Goal: Answer question/provide support

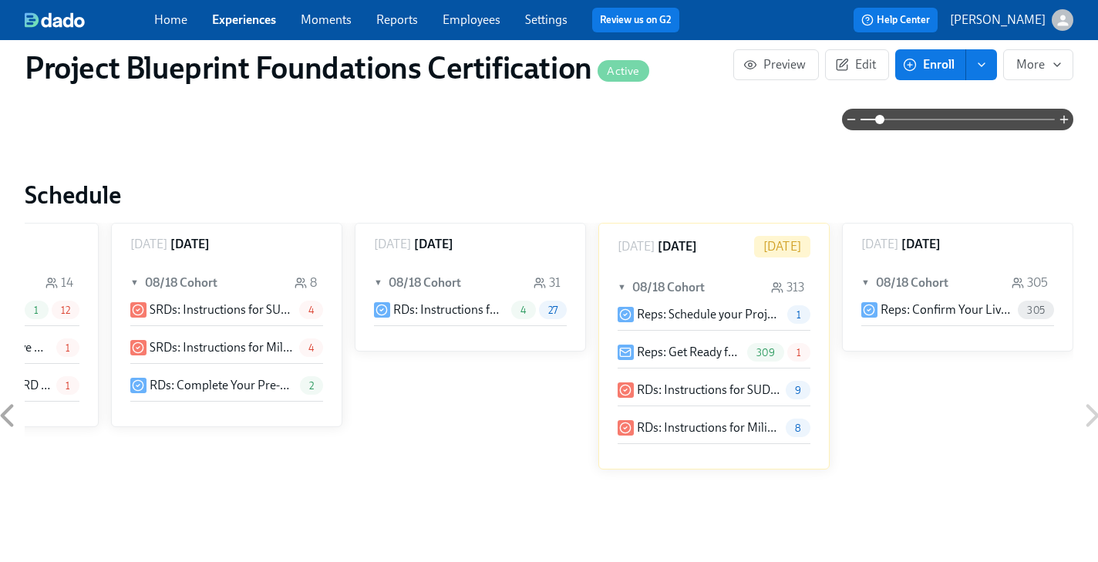
scroll to position [1013, 0]
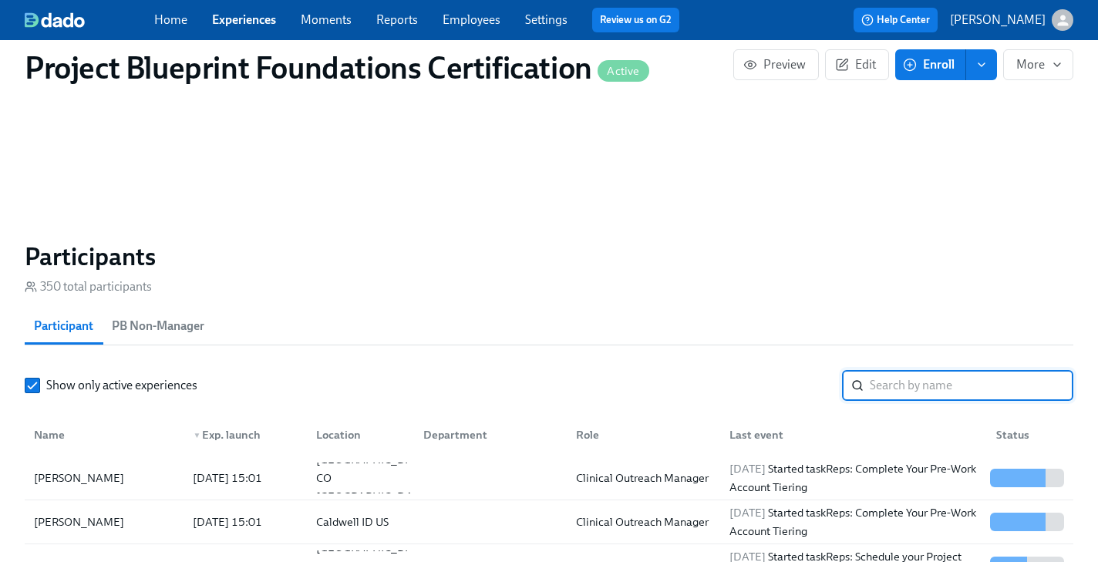
click at [945, 399] on input "search" at bounding box center [972, 385] width 204 height 31
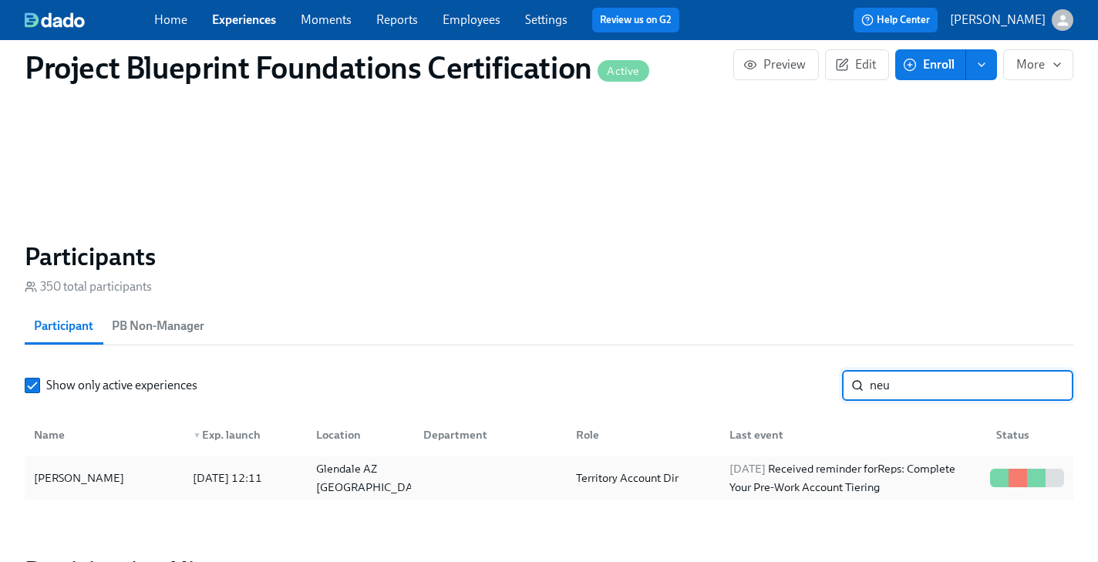
click at [76, 483] on div "[PERSON_NAME]" at bounding box center [79, 478] width 103 height 19
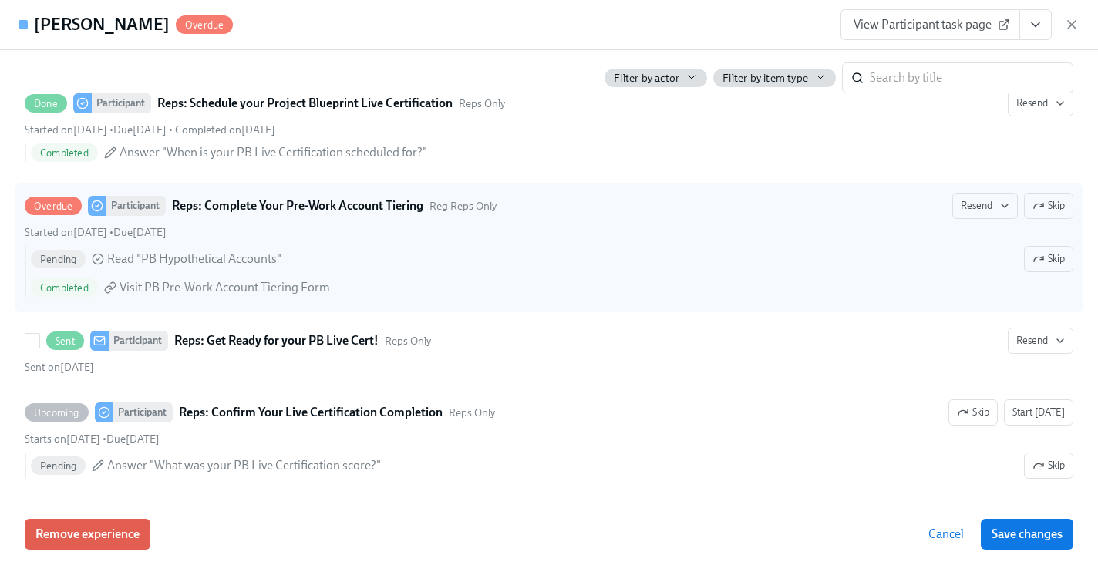
scroll to position [440, 0]
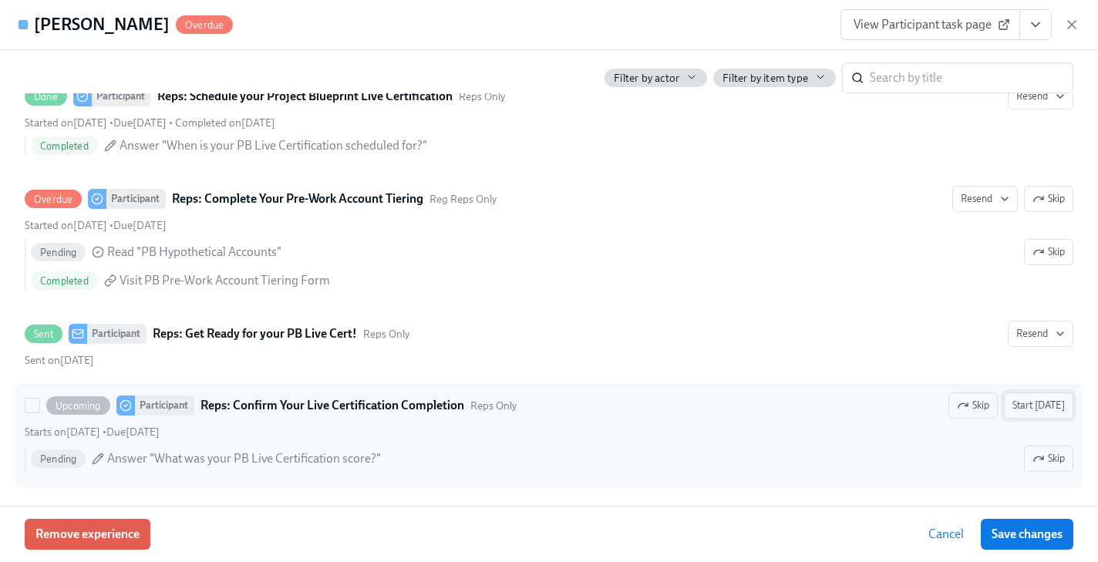
click at [1024, 410] on span "Start [DATE]" at bounding box center [1038, 405] width 52 height 15
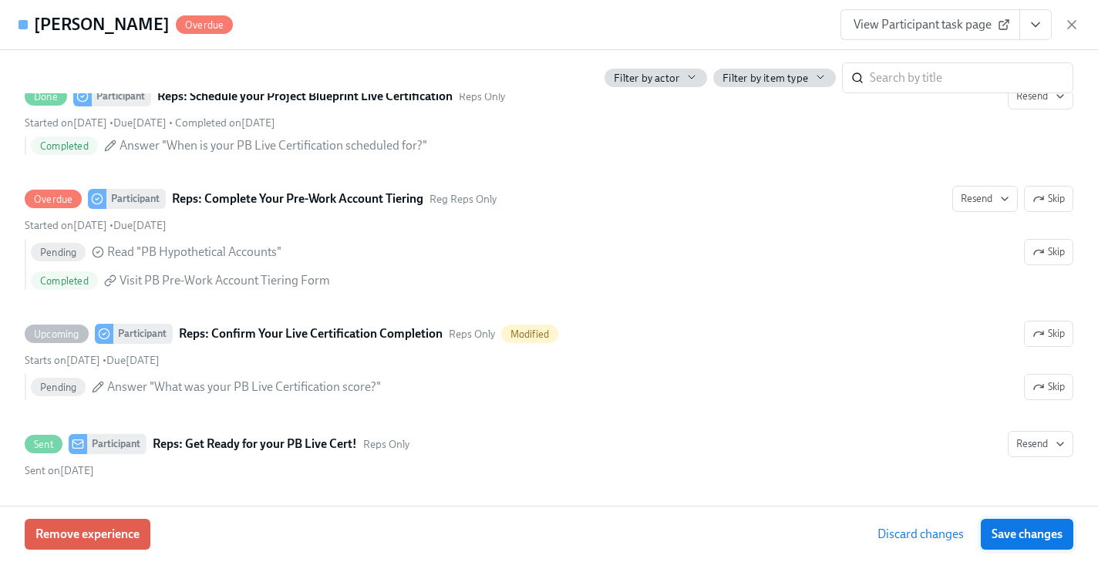
click at [1022, 537] on span "Save changes" at bounding box center [1027, 534] width 71 height 15
click at [1057, 29] on div "View Participant task page" at bounding box center [959, 24] width 239 height 31
click at [1068, 28] on icon "button" at bounding box center [1072, 25] width 8 height 8
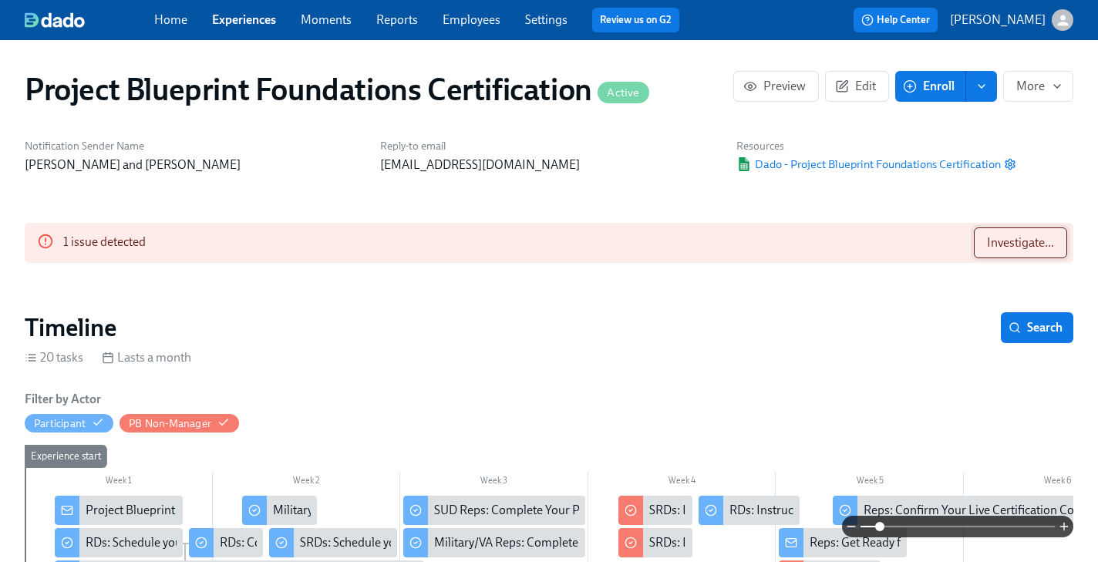
click at [990, 244] on span "Investigate..." at bounding box center [1020, 242] width 67 height 15
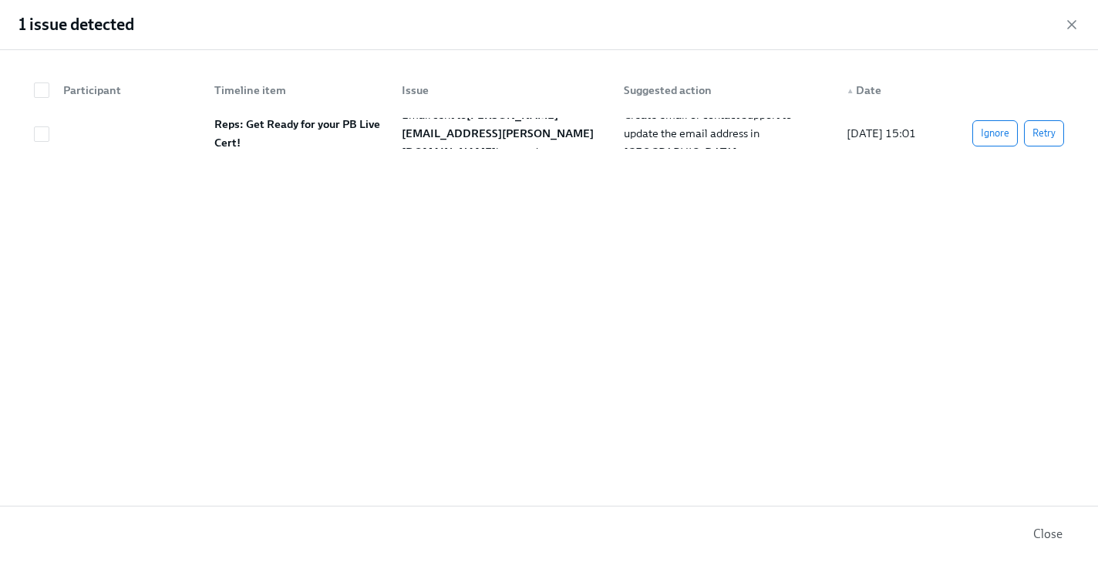
click at [1045, 533] on span "Close" at bounding box center [1047, 534] width 29 height 15
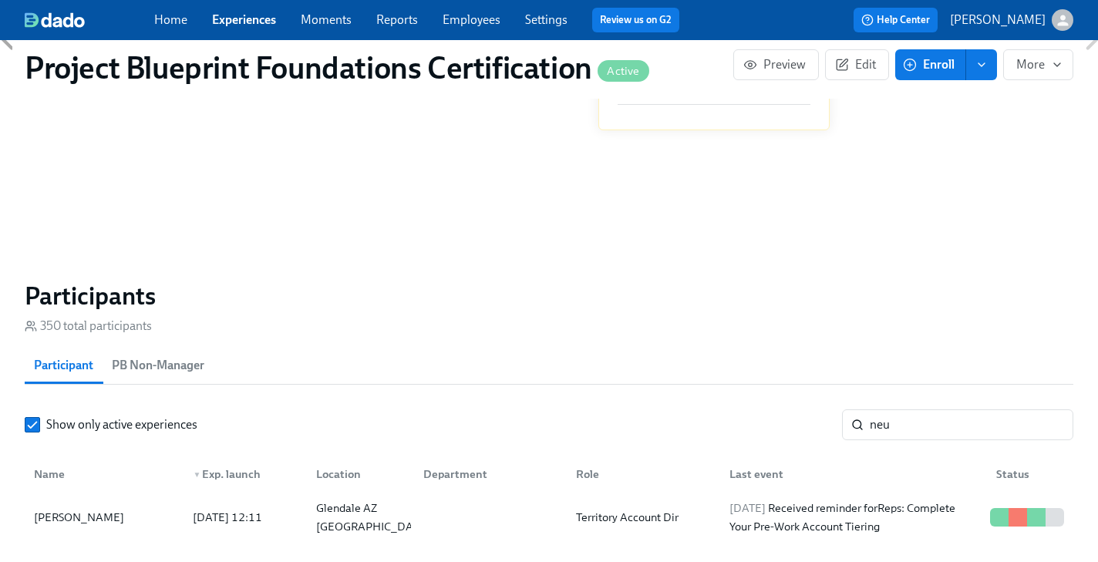
scroll to position [1149, 0]
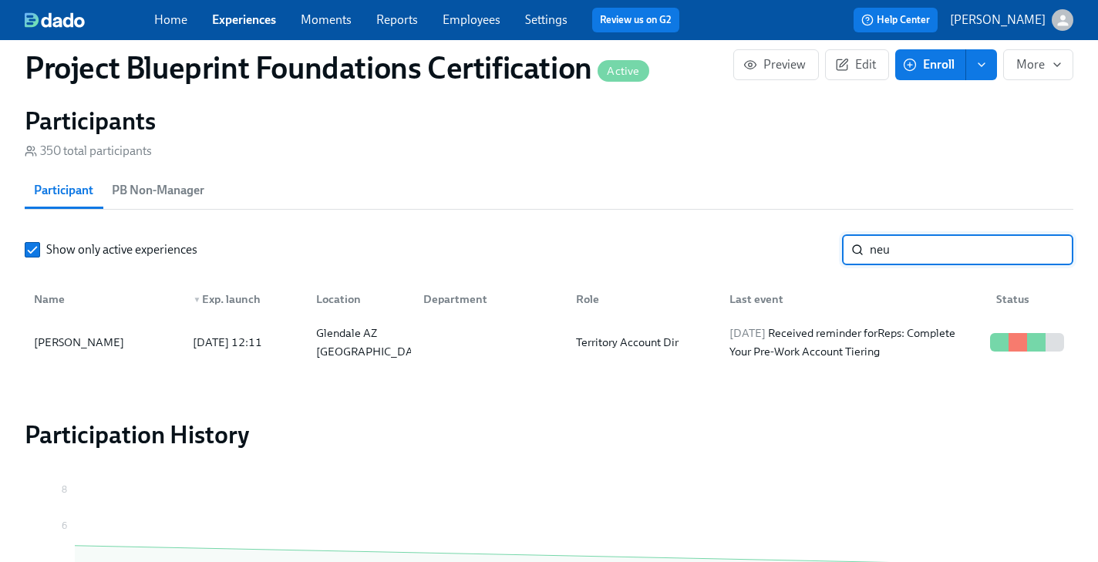
drag, startPoint x: 904, startPoint y: 259, endPoint x: 787, endPoint y: 251, distance: 117.5
click at [787, 251] on div "Show only active experiences neu ​" at bounding box center [549, 249] width 1049 height 31
type input "crewdson"
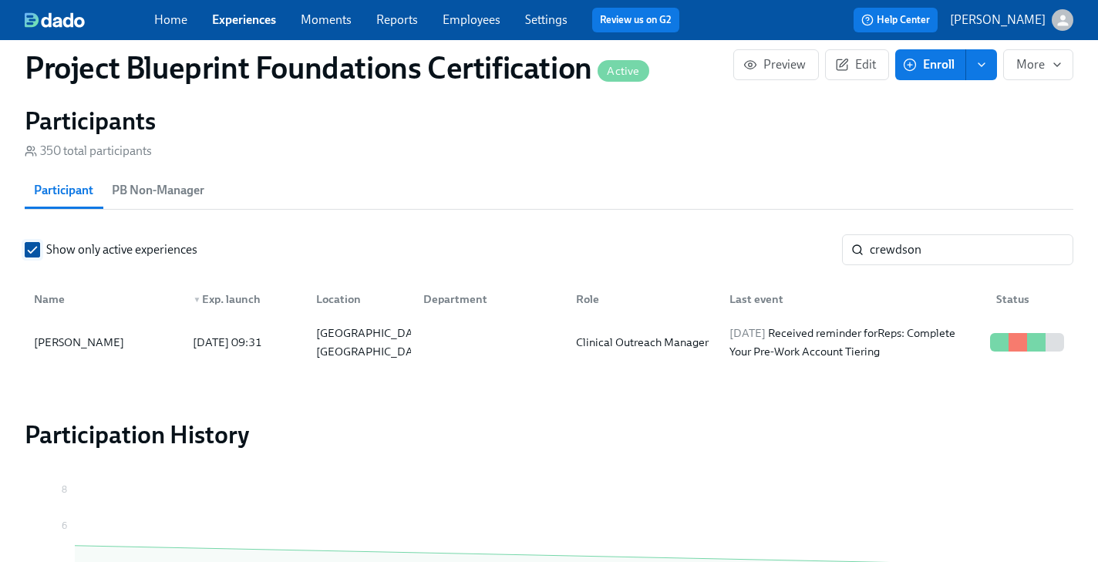
click at [38, 257] on input "Show only active experiences" at bounding box center [32, 250] width 14 height 14
click at [87, 349] on div "[PERSON_NAME]" at bounding box center [79, 342] width 103 height 19
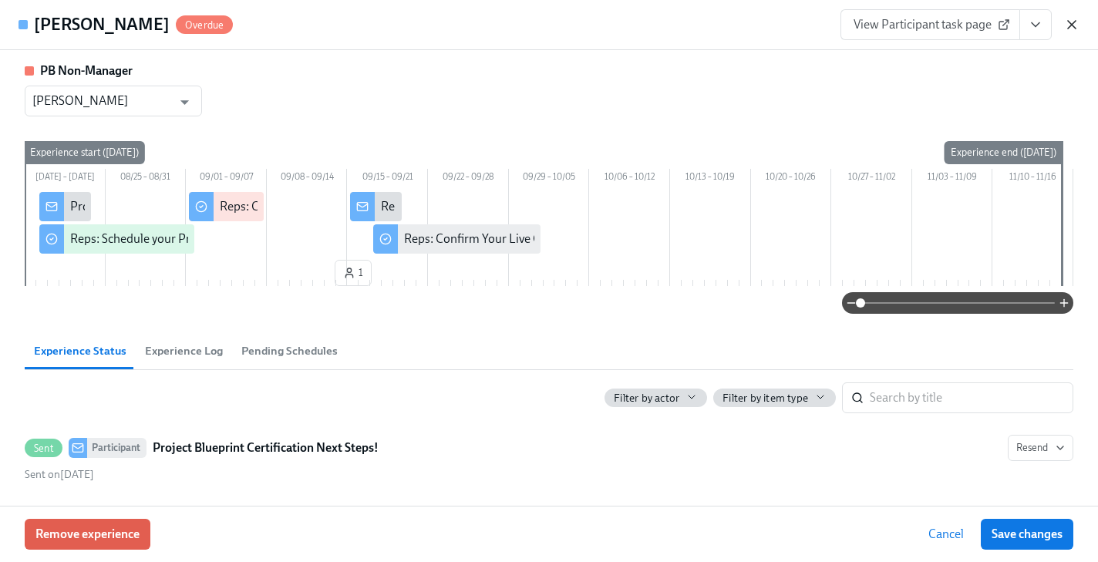
click at [1071, 19] on icon "button" at bounding box center [1071, 24] width 15 height 15
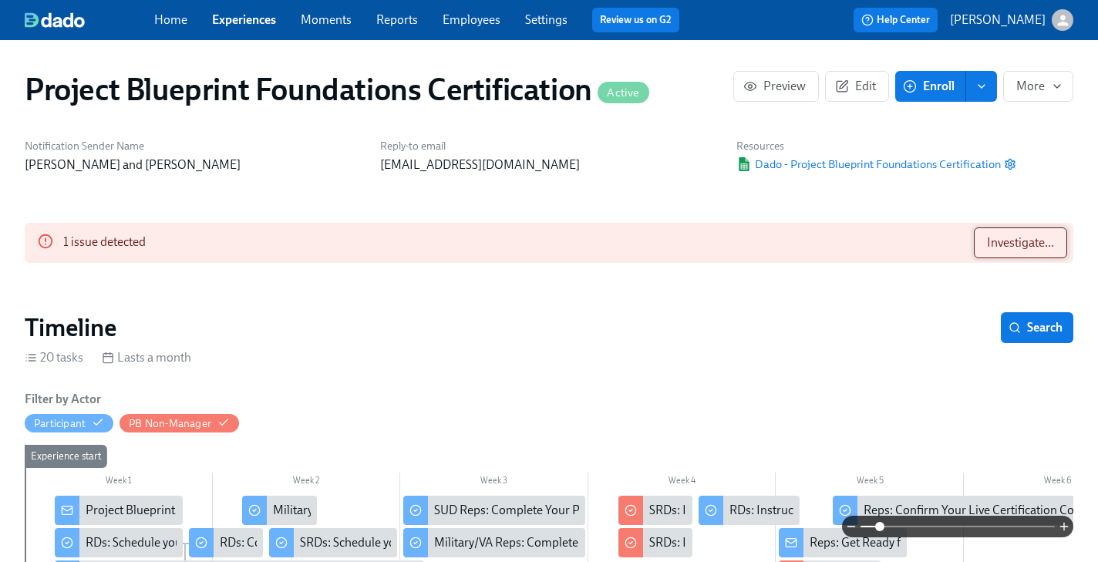
click at [1026, 241] on span "Investigate..." at bounding box center [1020, 242] width 67 height 15
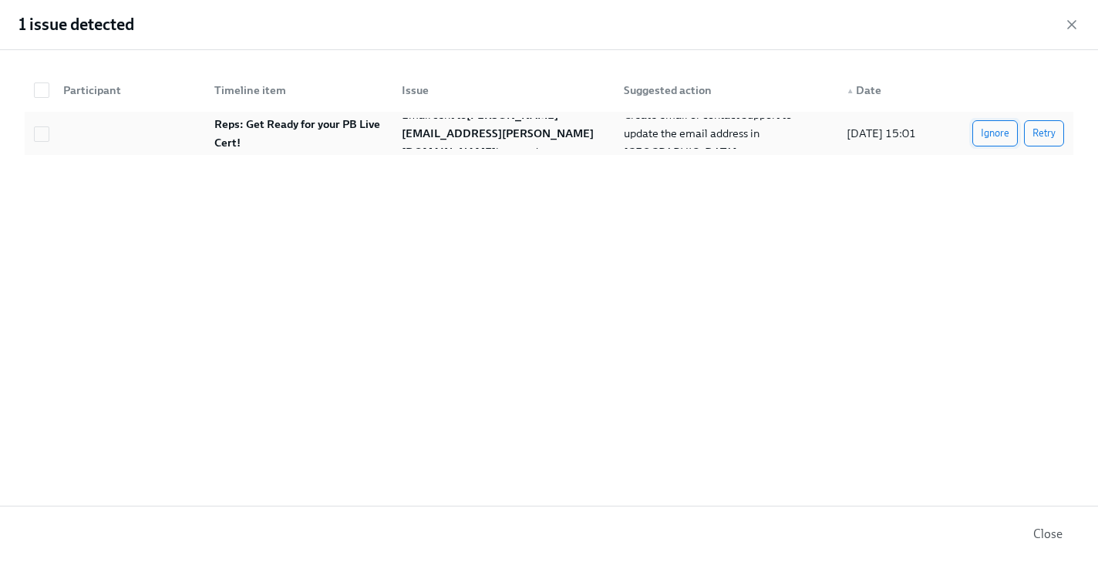
click at [991, 133] on span "Ignore" at bounding box center [995, 133] width 29 height 15
